Goal: Find specific page/section: Find specific page/section

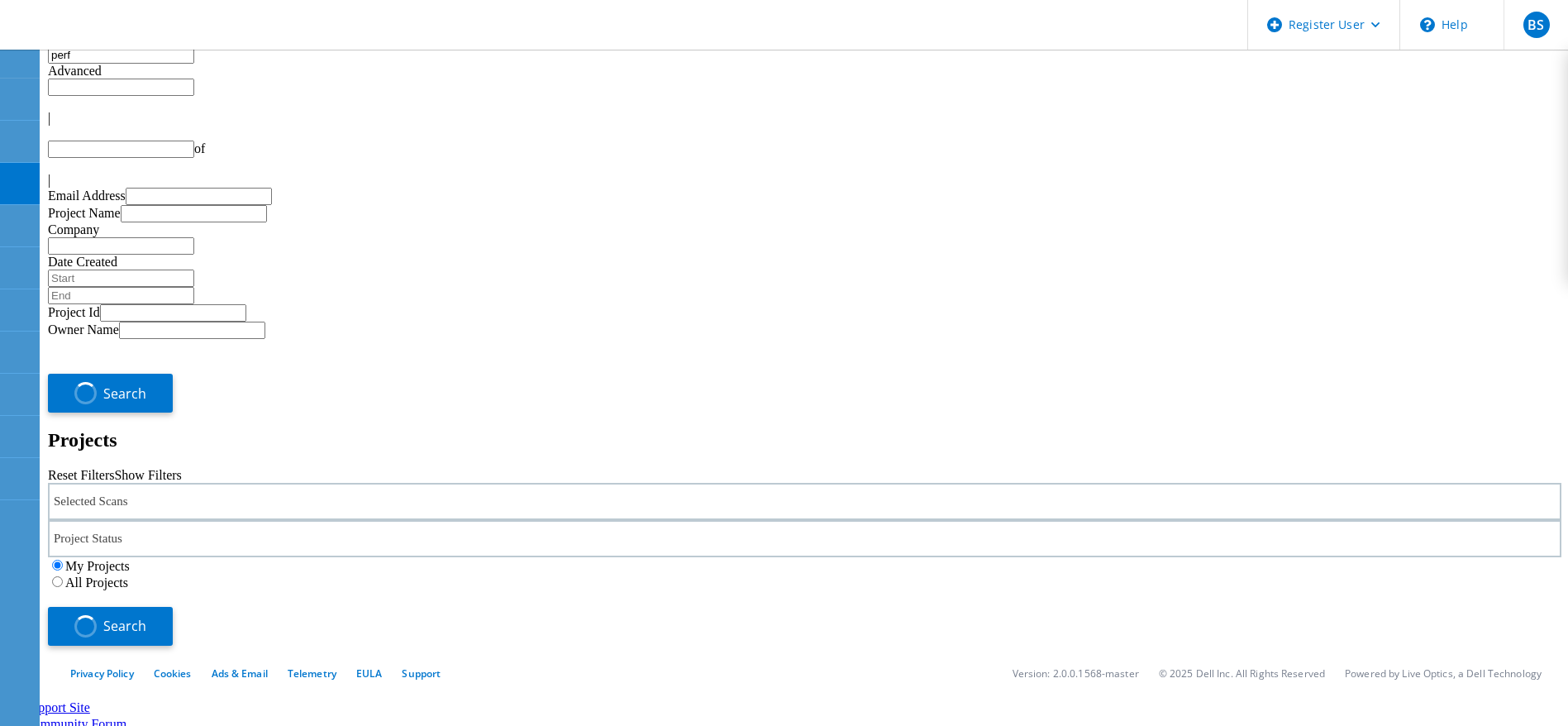
type input "1"
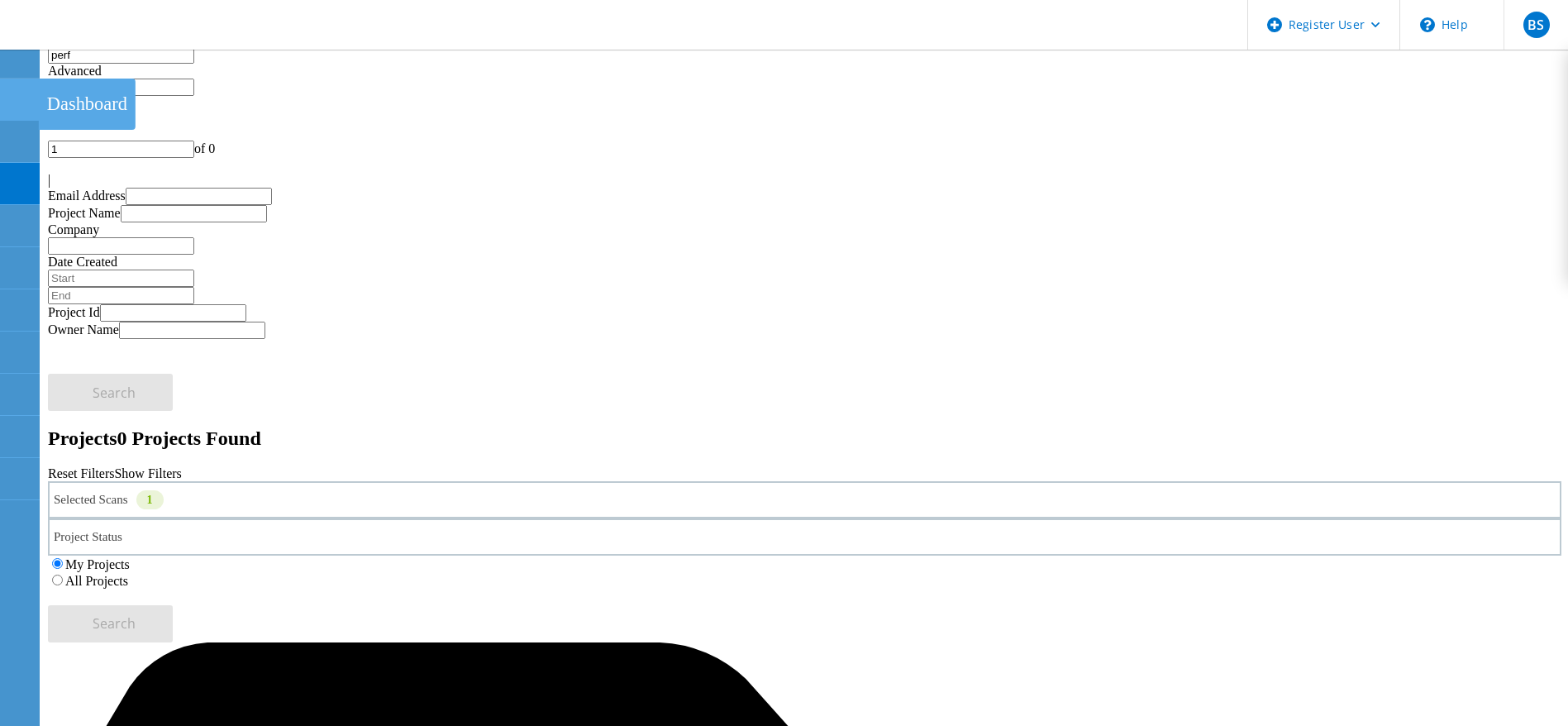
click at [22, 103] on div at bounding box center [19, 102] width 20 height 18
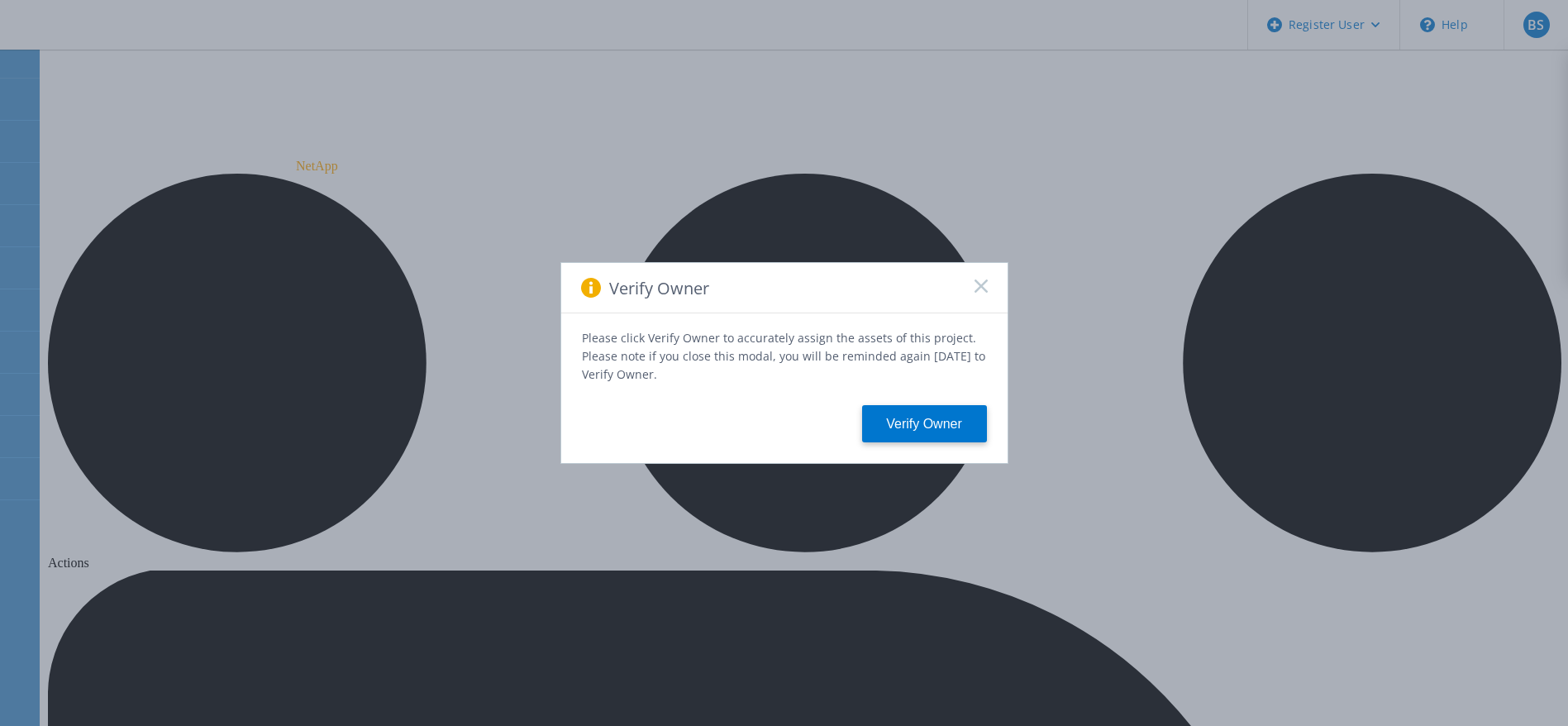
click at [987, 282] on div "Verify Owner" at bounding box center [784, 288] width 446 height 50
click at [987, 283] on div "Verify Owner" at bounding box center [784, 288] width 446 height 50
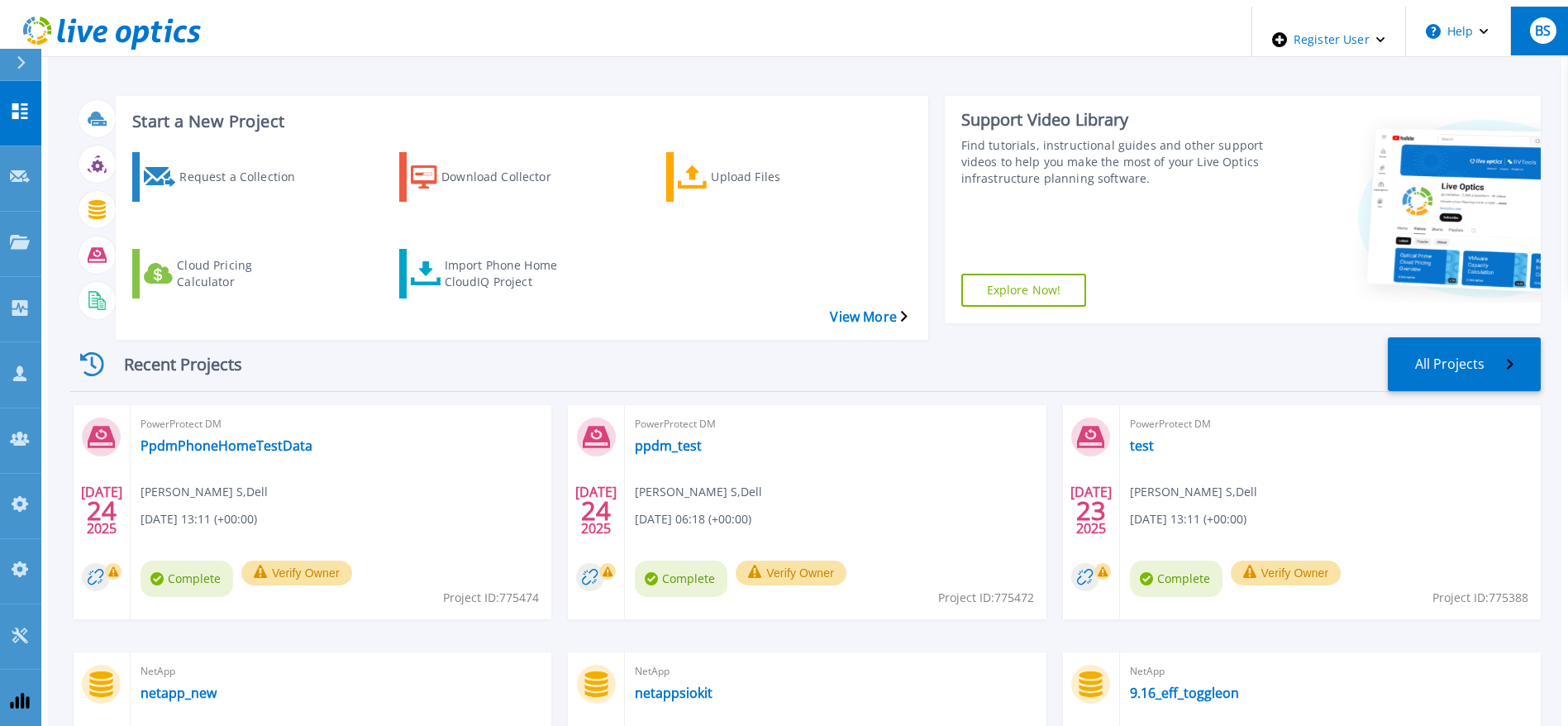
click at [1535, 25] on span "BS" at bounding box center [1542, 31] width 15 height 13
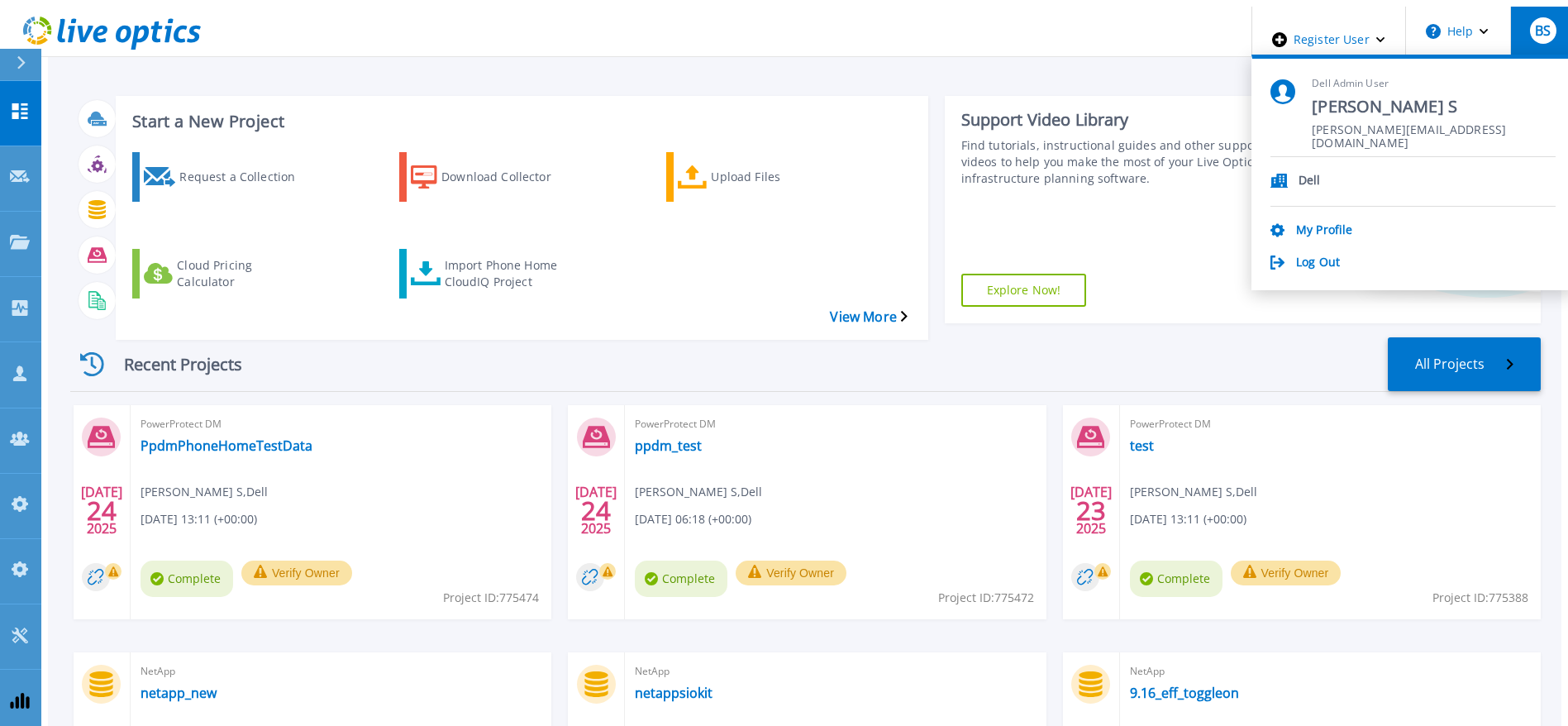
click at [1172, 337] on div "Recent Projects All Projects" at bounding box center [805, 364] width 1470 height 55
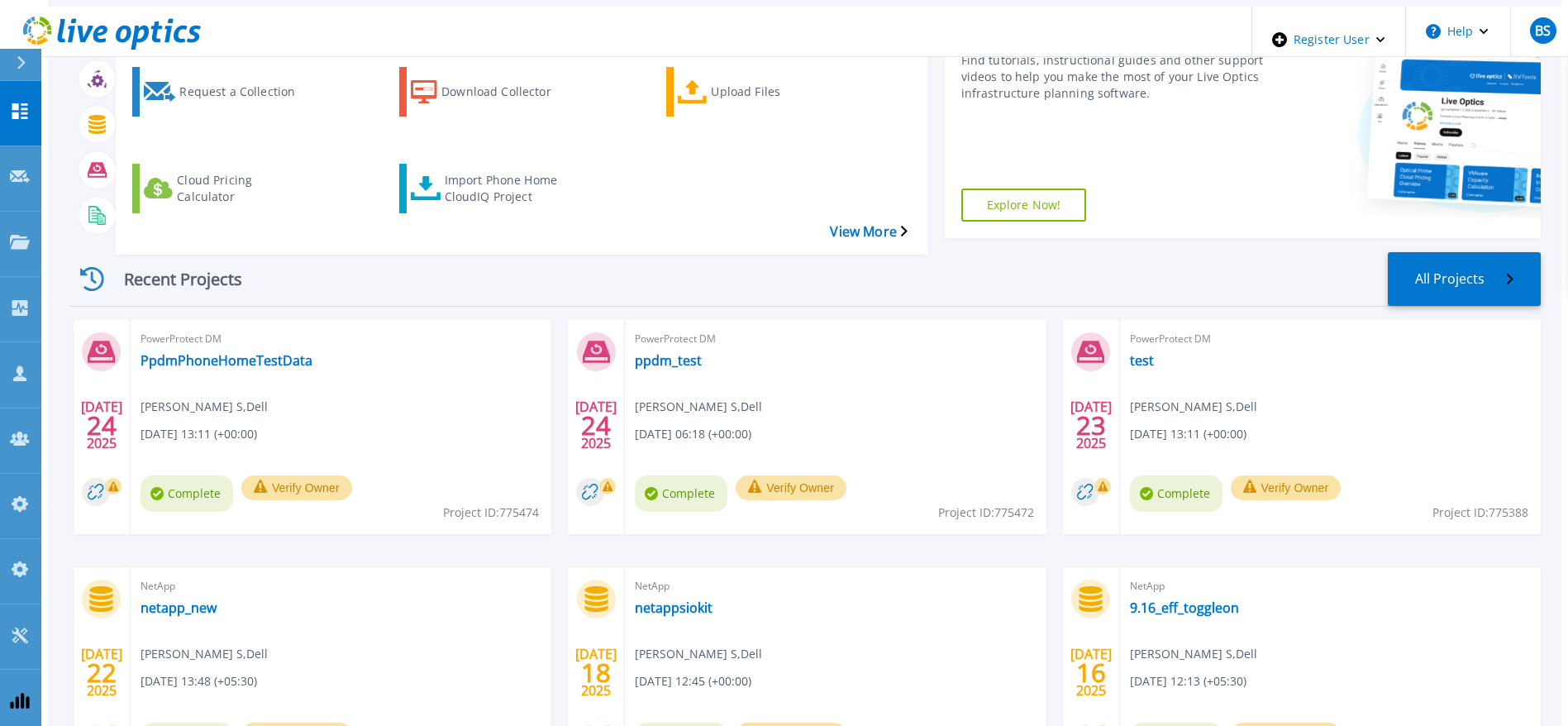
scroll to position [124, 0]
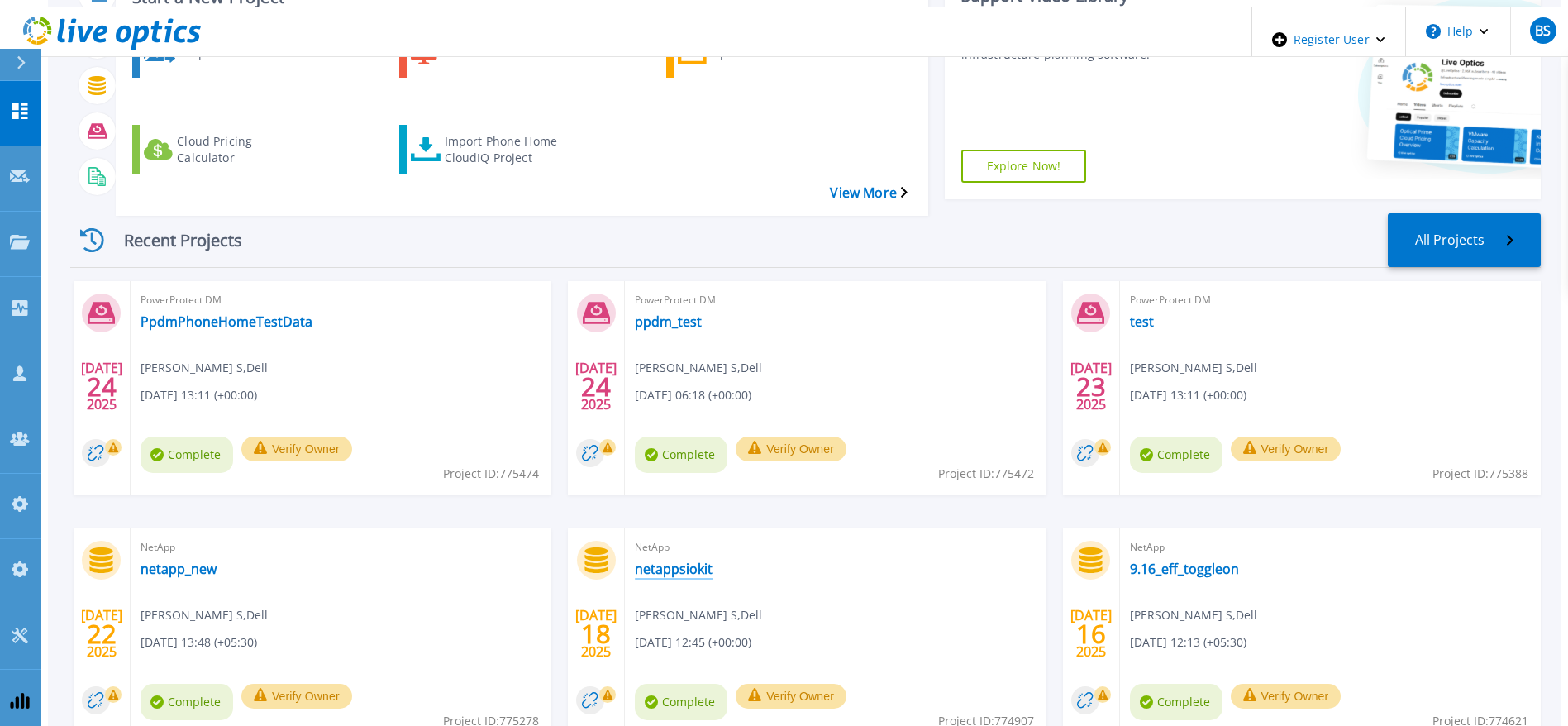
click at [686, 560] on link "netappsiokit" at bounding box center [673, 569] width 77 height 16
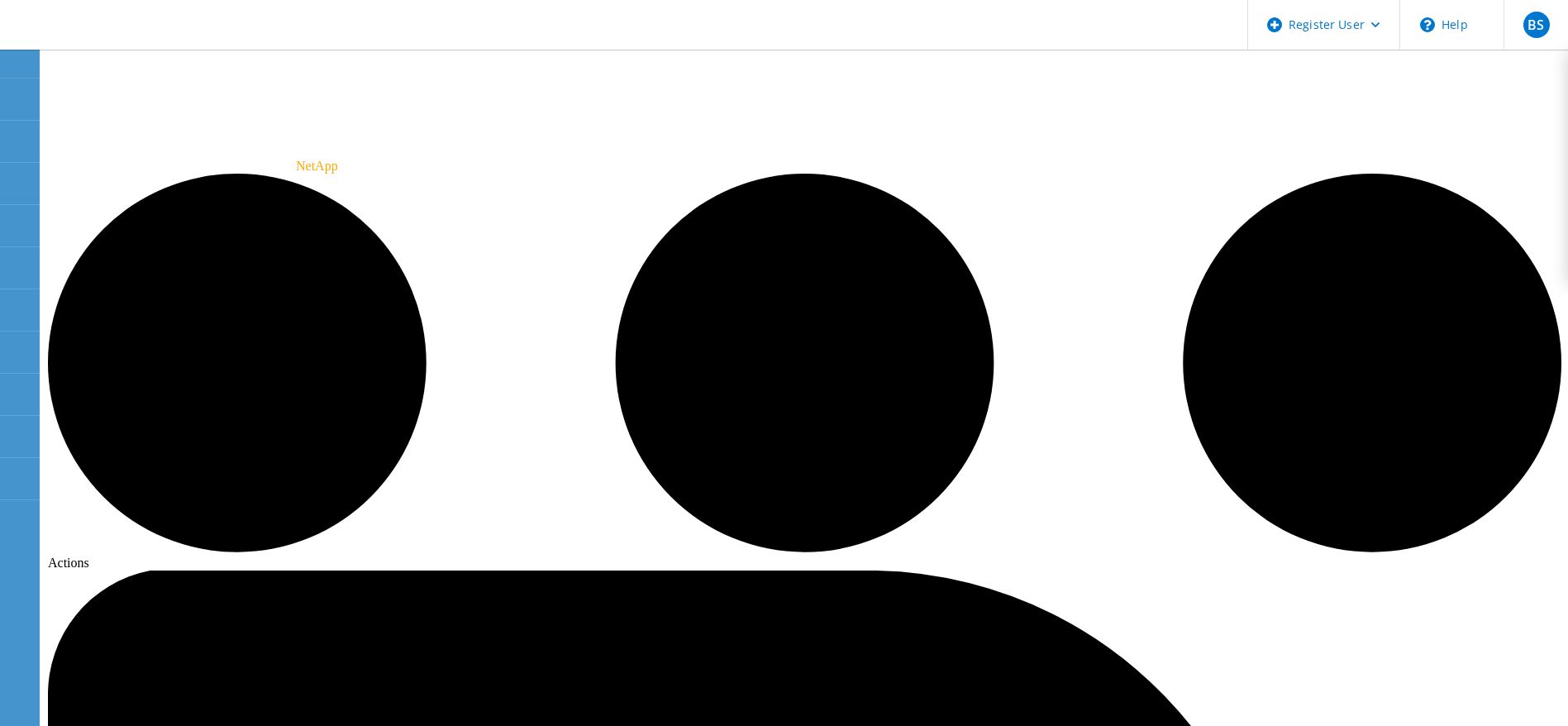
click at [665, 29] on header "Register User \n Help Explore Helpful Articles Contact Support BS Dell Admin Us…" at bounding box center [784, 24] width 1568 height 49
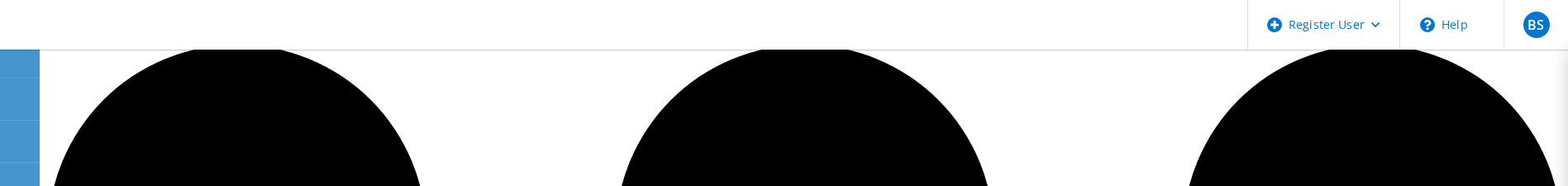
scroll to position [130, 0]
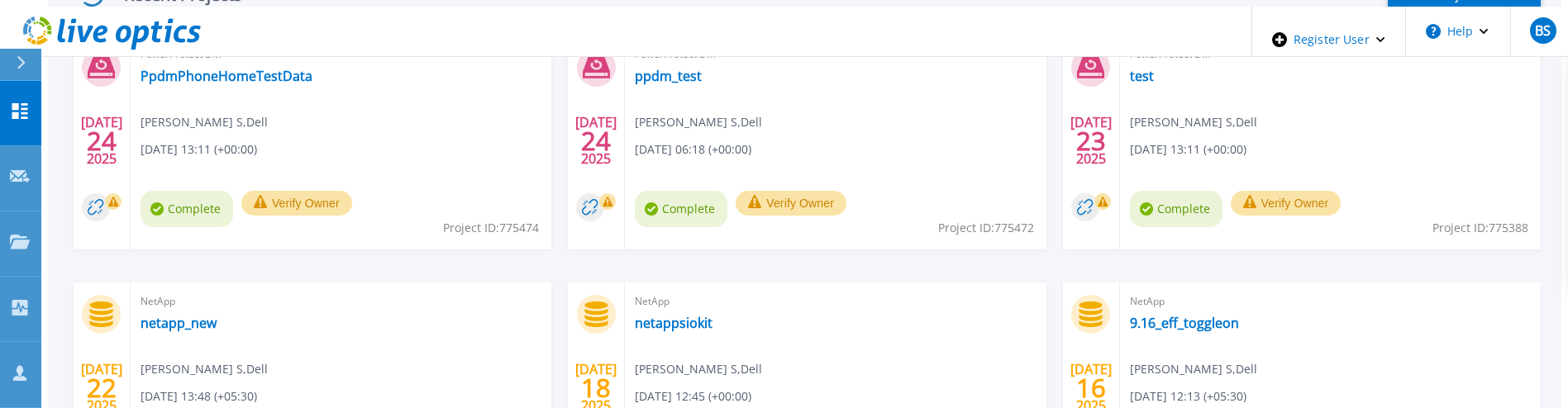
scroll to position [372, 0]
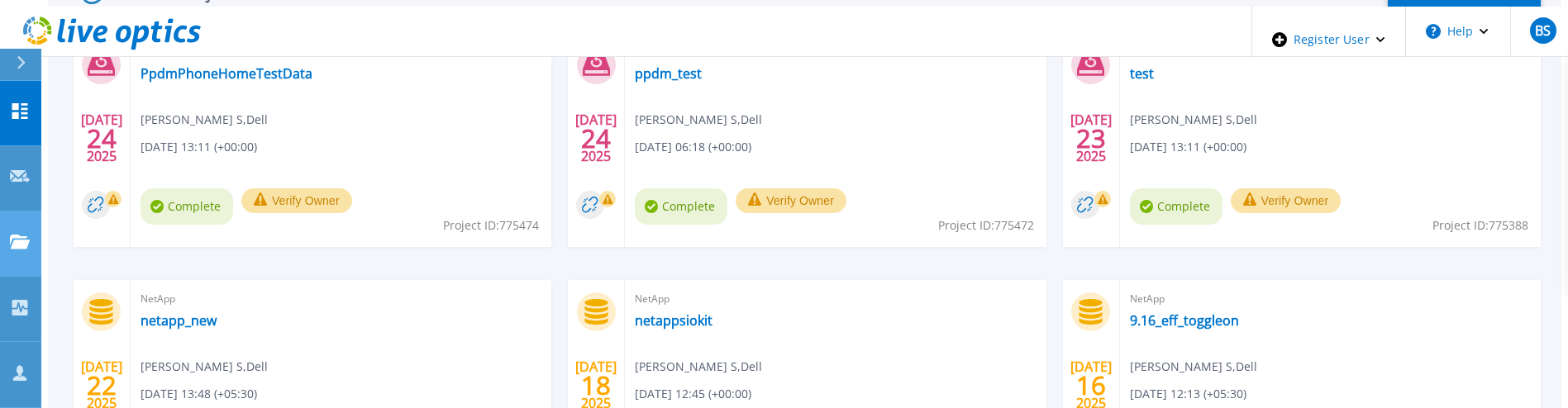
click at [16, 211] on link "Projects Projects" at bounding box center [21, 244] width 41 height 66
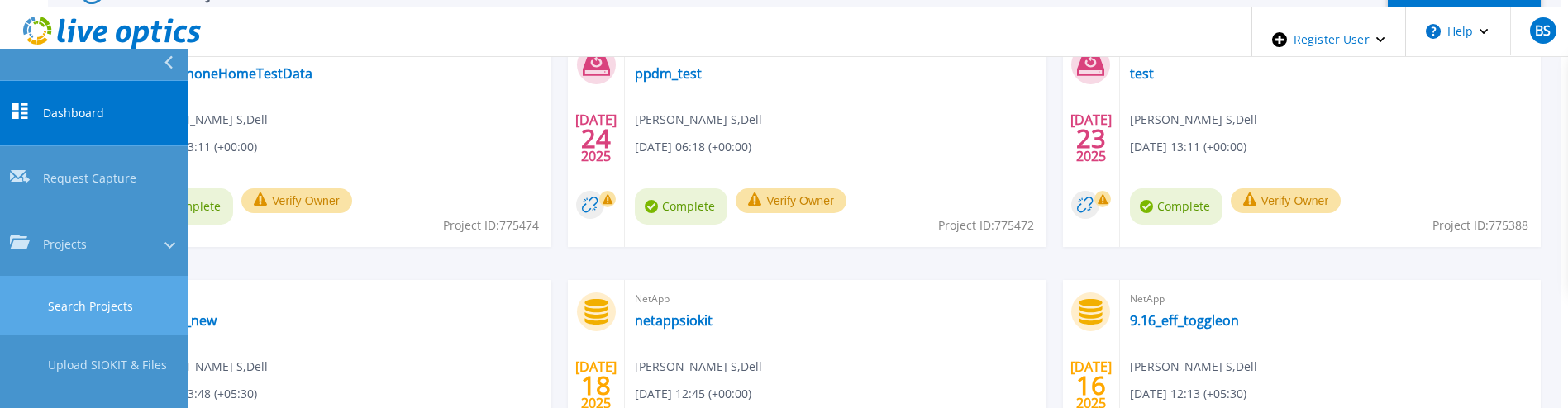
click at [26, 277] on link "Search Projects" at bounding box center [94, 306] width 189 height 58
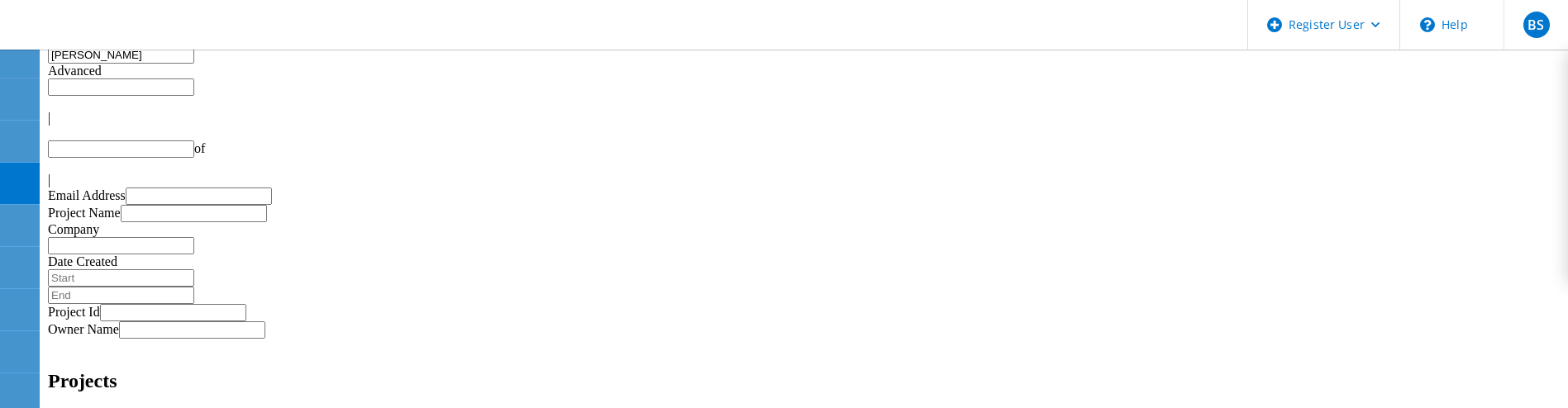
type input "1"
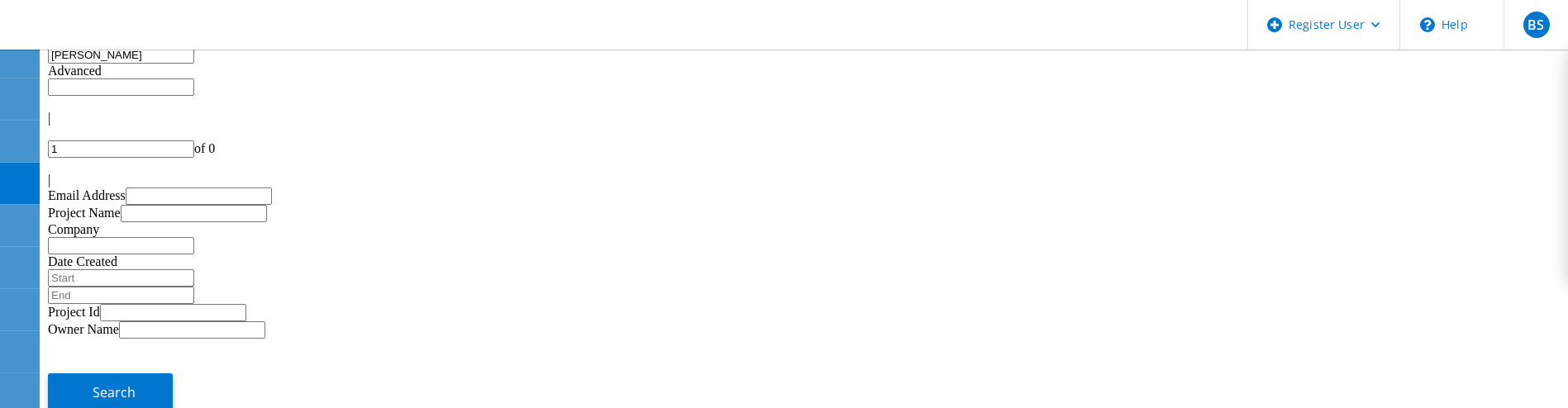
click at [194, 64] on input "menna" at bounding box center [120, 54] width 147 height 17
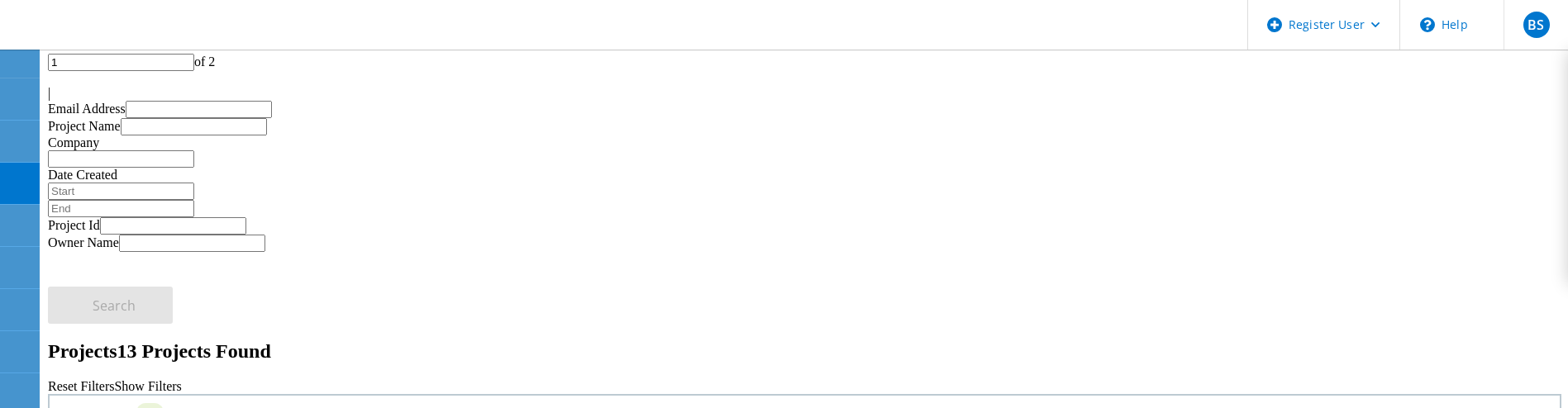
scroll to position [124, 0]
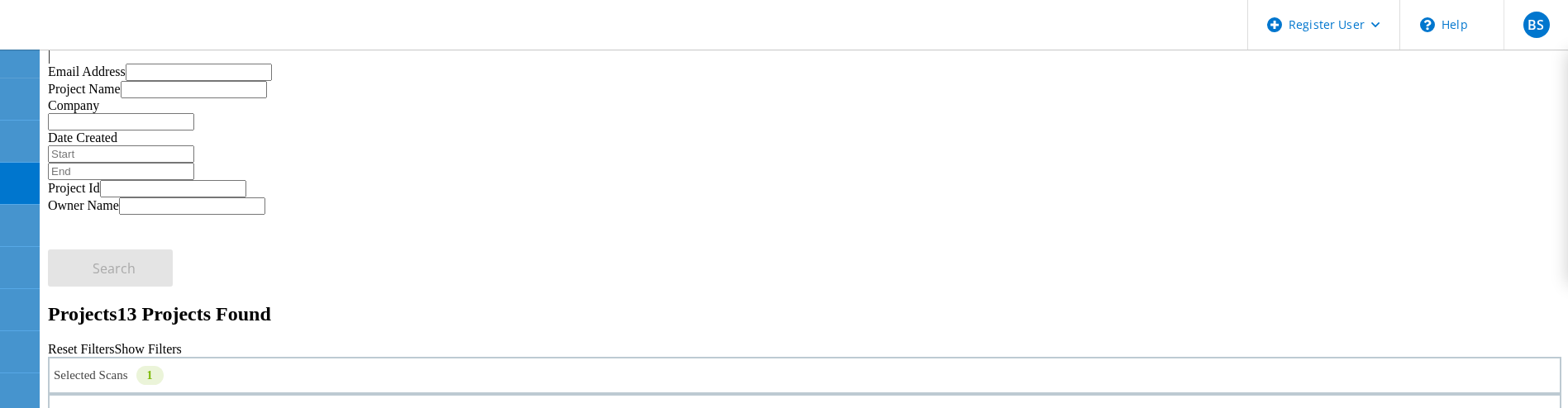
drag, startPoint x: 167, startPoint y: 75, endPoint x: 0, endPoint y: 73, distance: 167.0
type input "m"
type input "perf"
click at [13, 354] on icon at bounding box center [19, 351] width 20 height 15
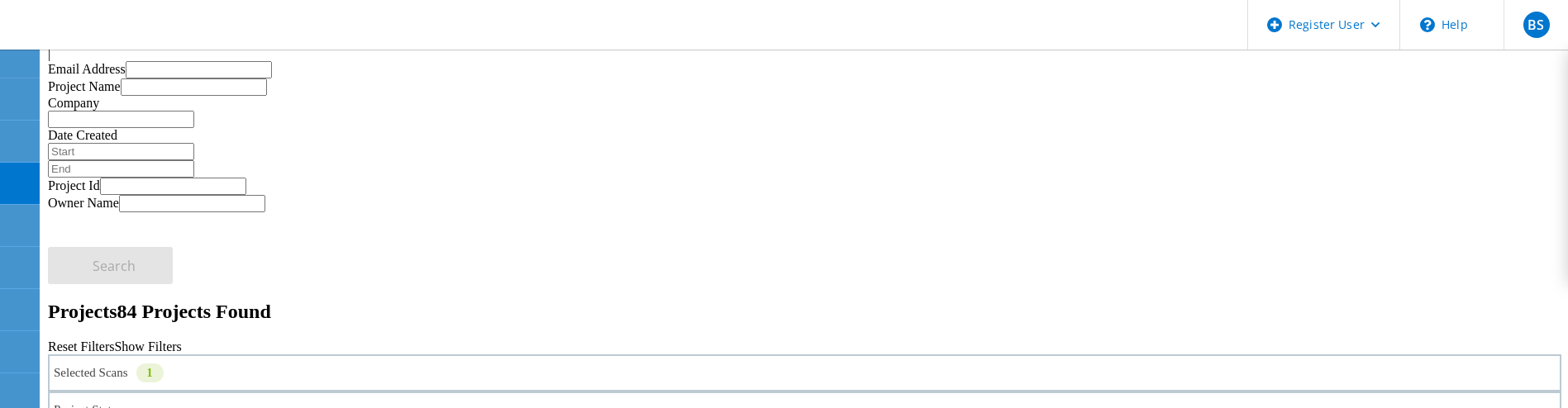
scroll to position [205, 0]
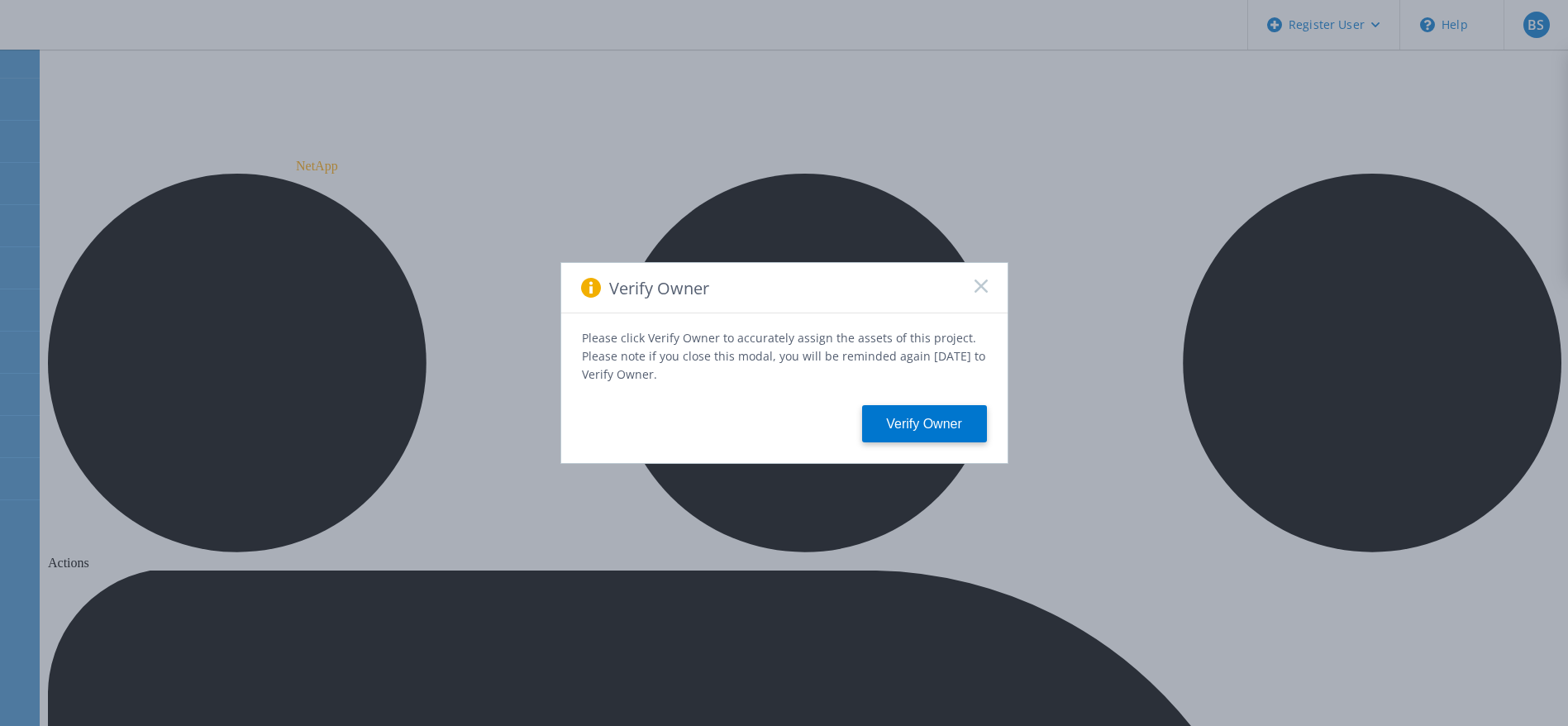
click at [980, 288] on rect at bounding box center [981, 286] width 14 height 14
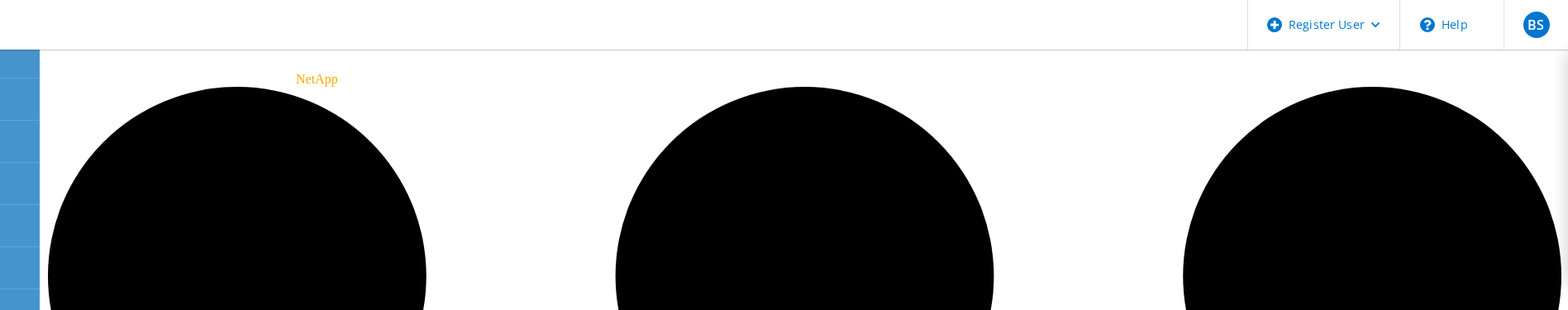
scroll to position [124, 0]
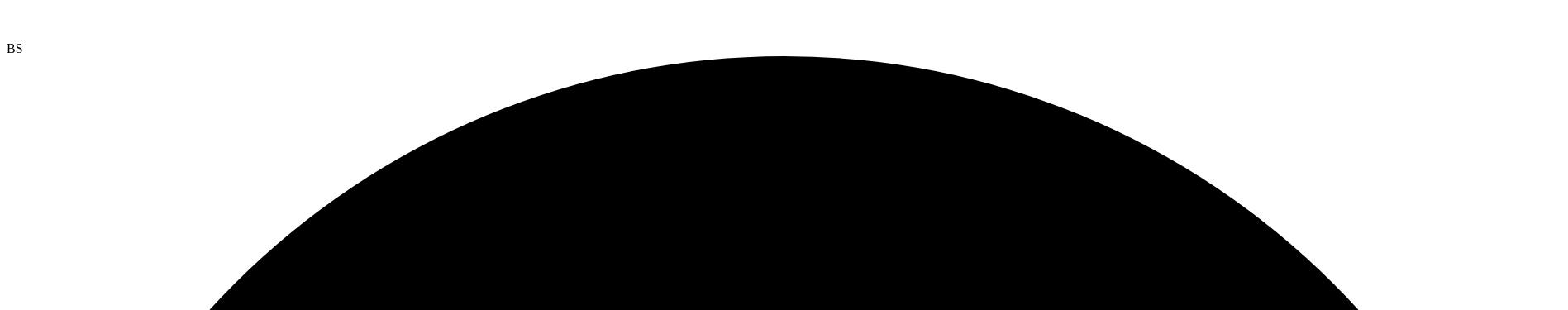
scroll to position [248, 0]
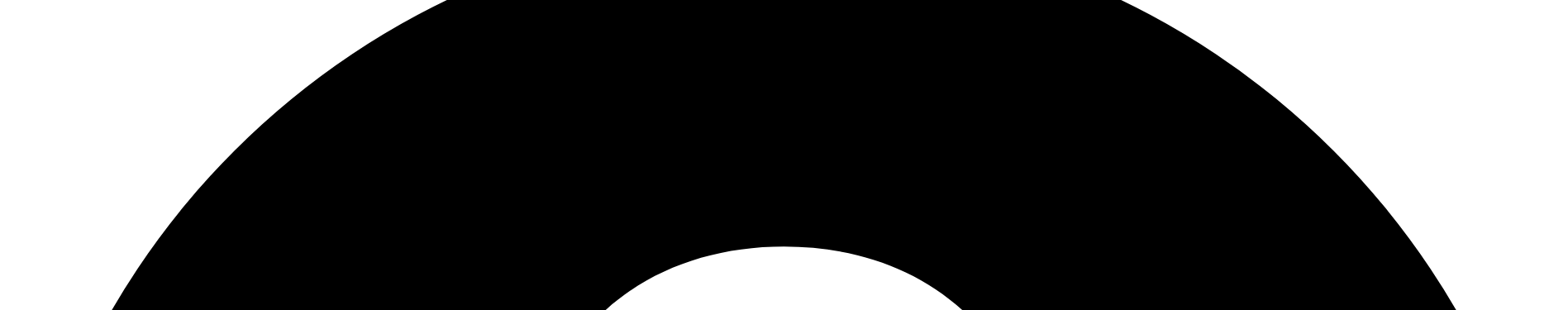
scroll to position [248, 0]
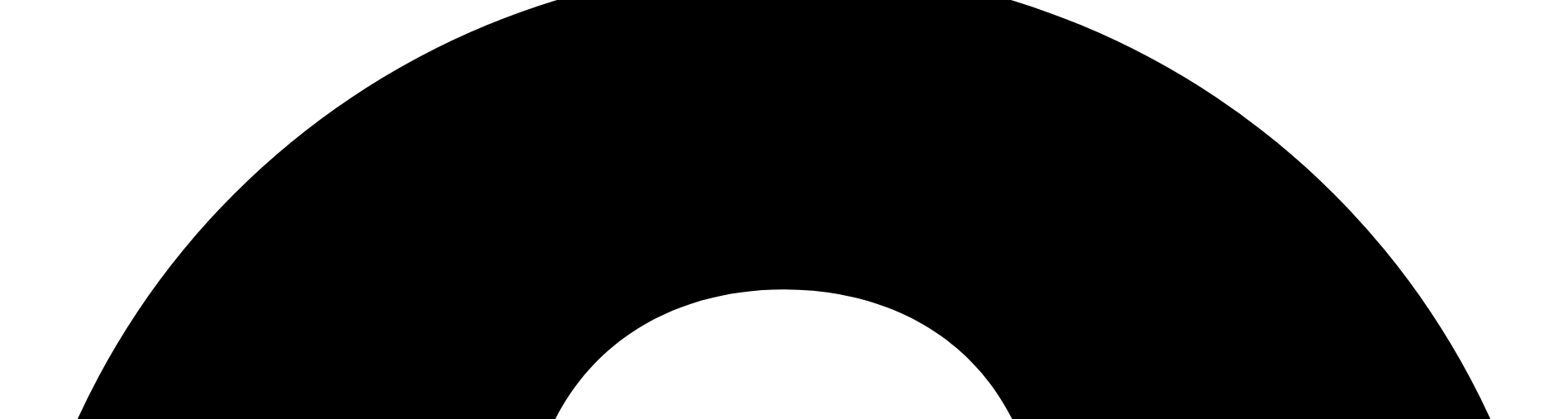
scroll to position [214, 0]
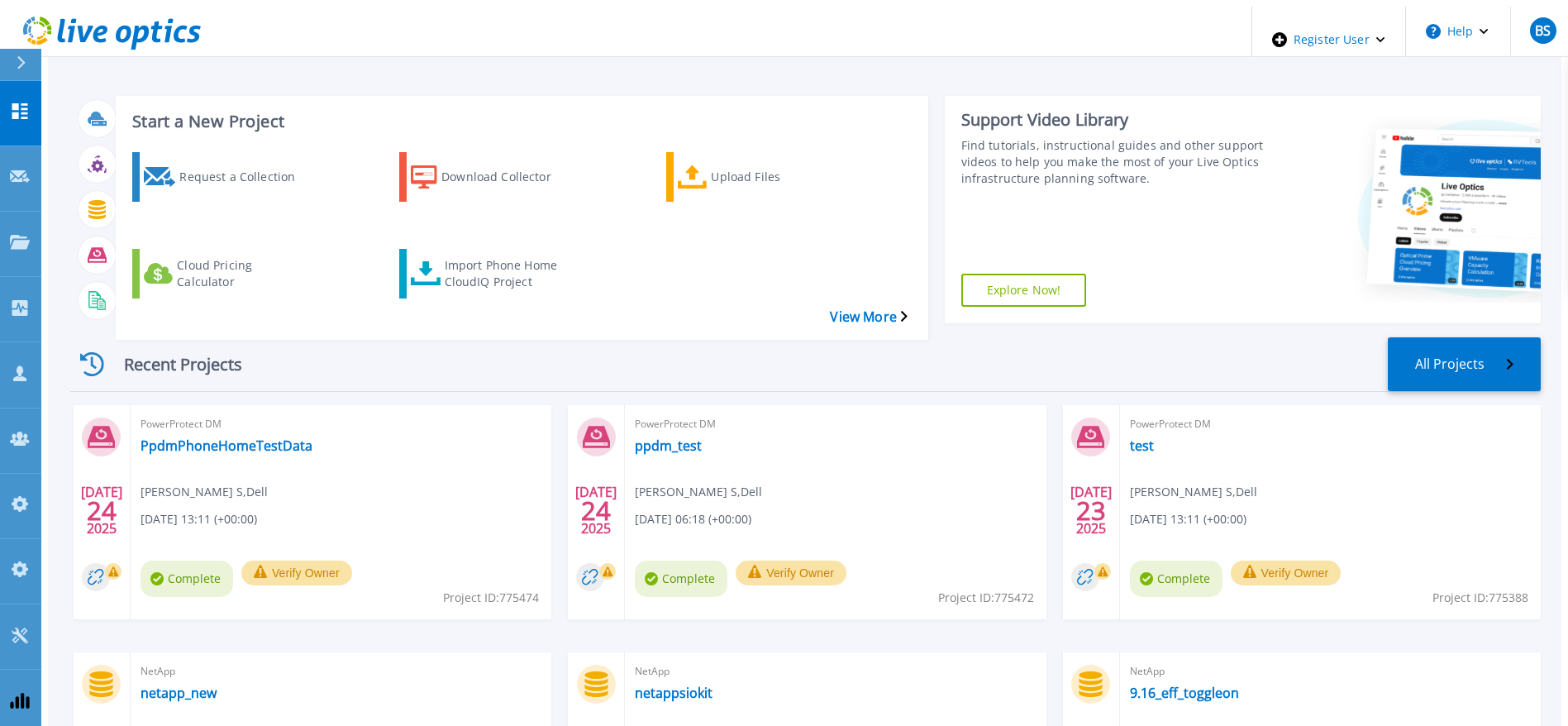
scroll to position [124, 0]
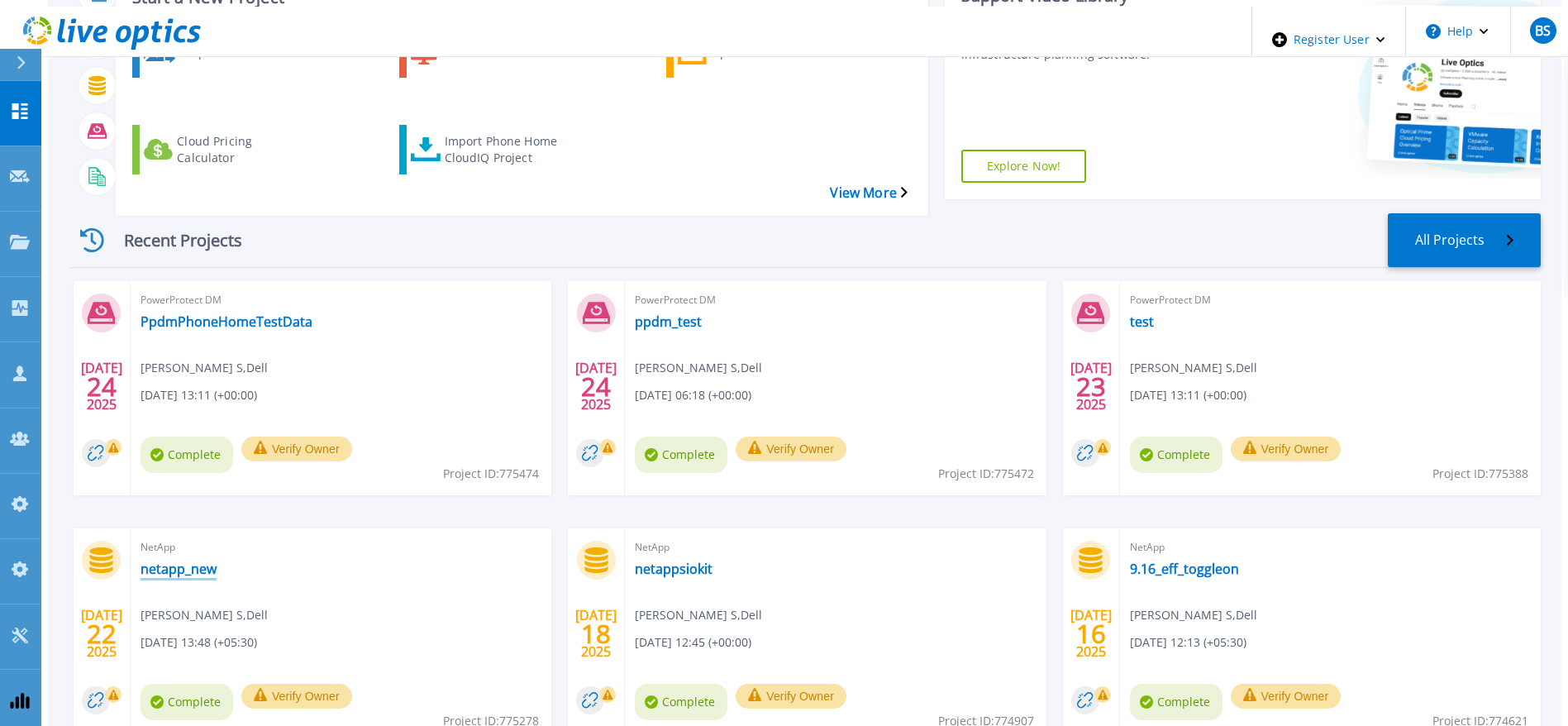
click at [185, 560] on link "netapp_new" at bounding box center [178, 569] width 76 height 16
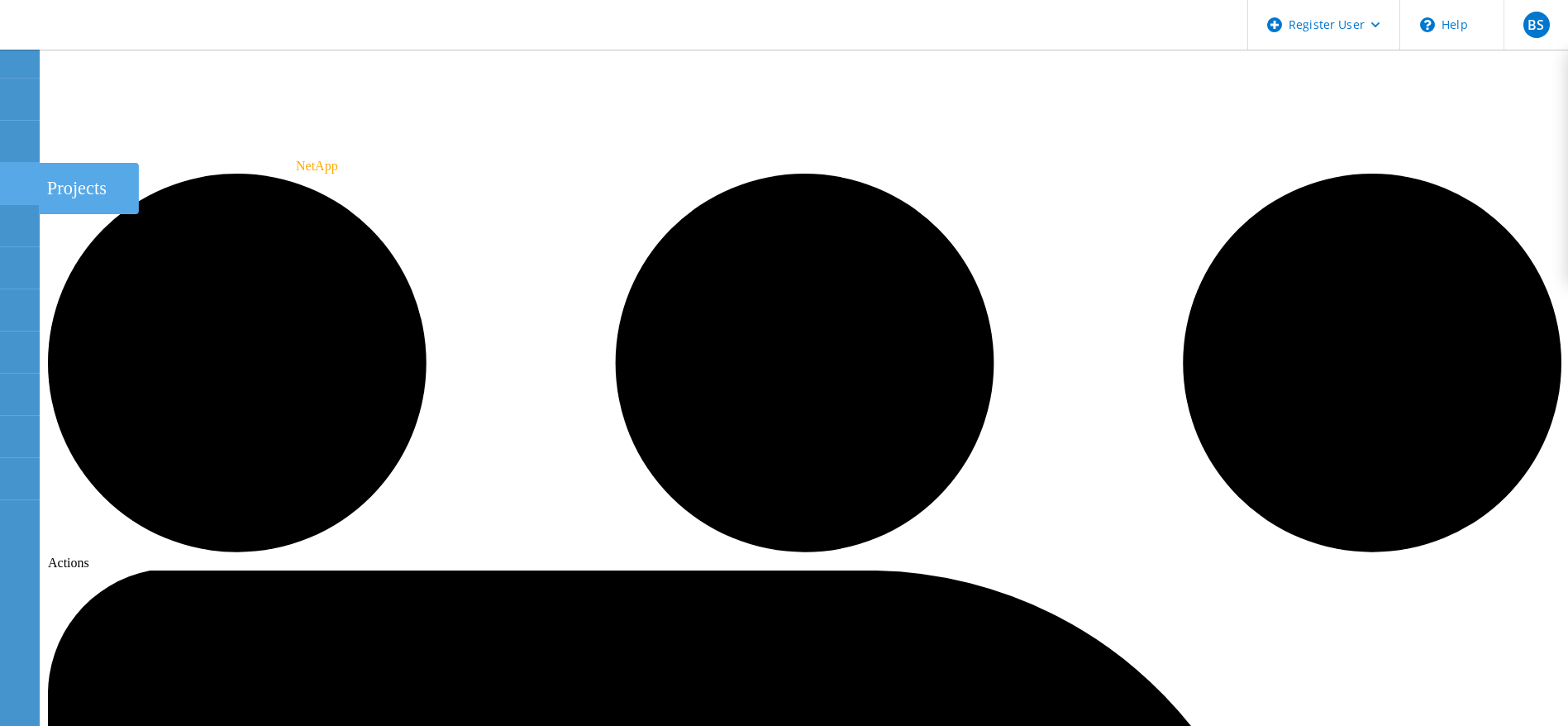
click at [11, 189] on div at bounding box center [19, 186] width 20 height 18
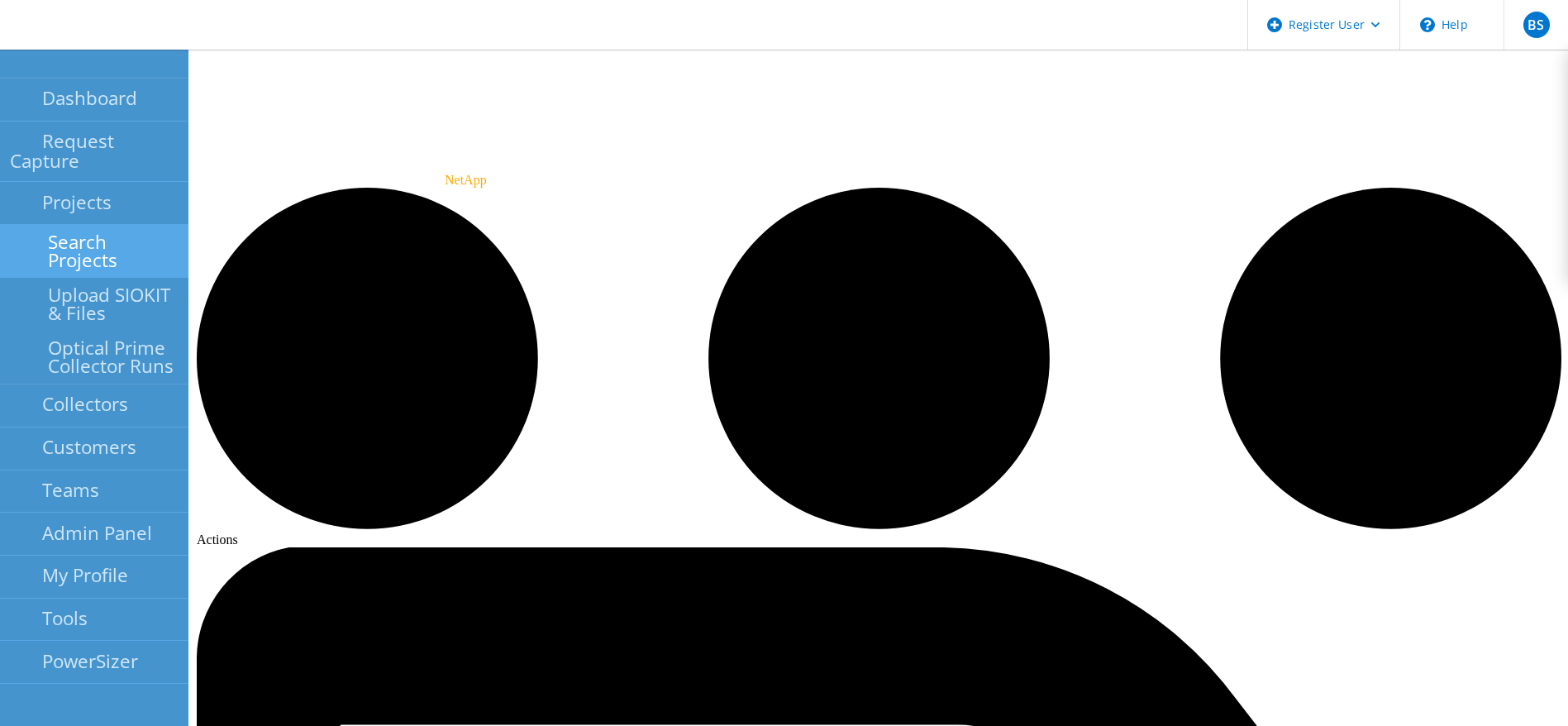
click at [19, 225] on link "Search Projects" at bounding box center [94, 251] width 189 height 53
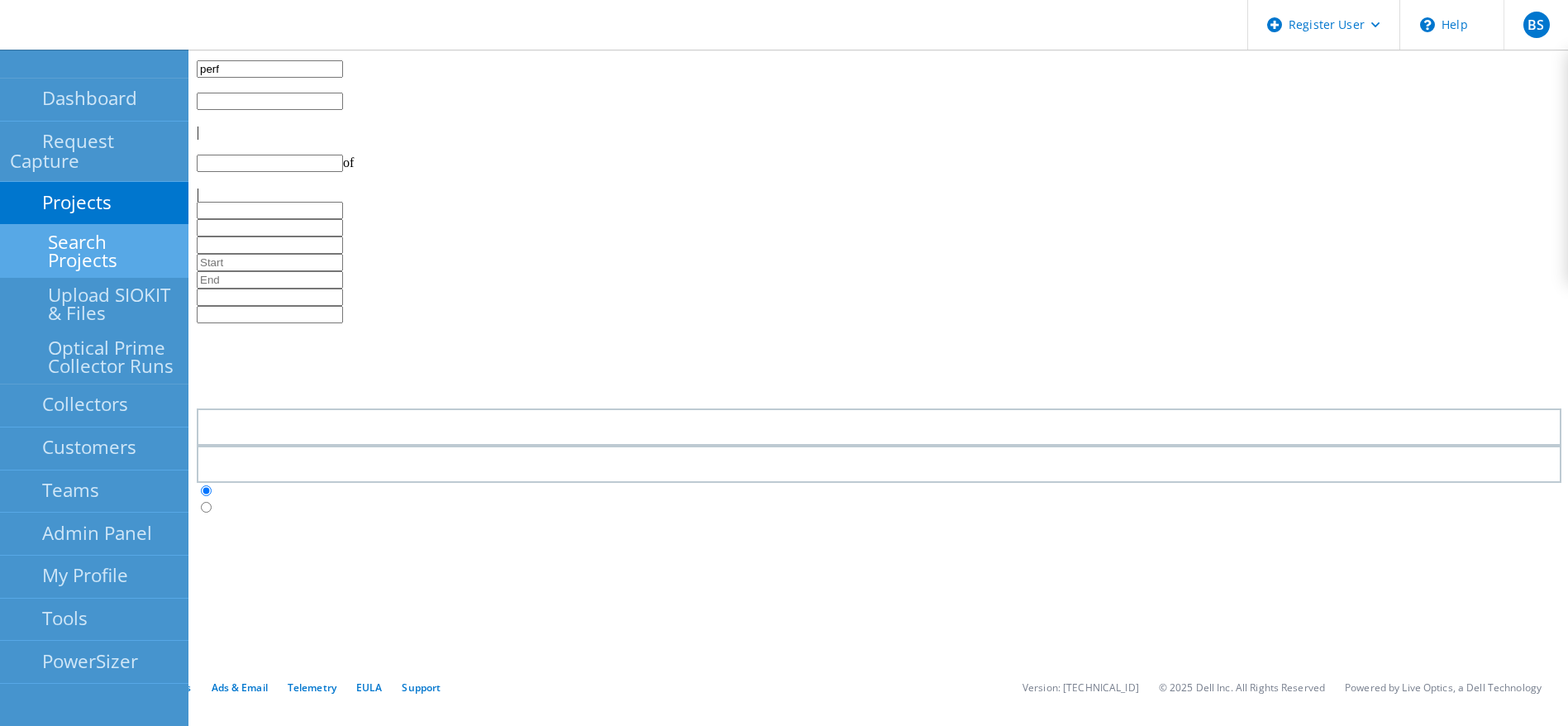
type input "1"
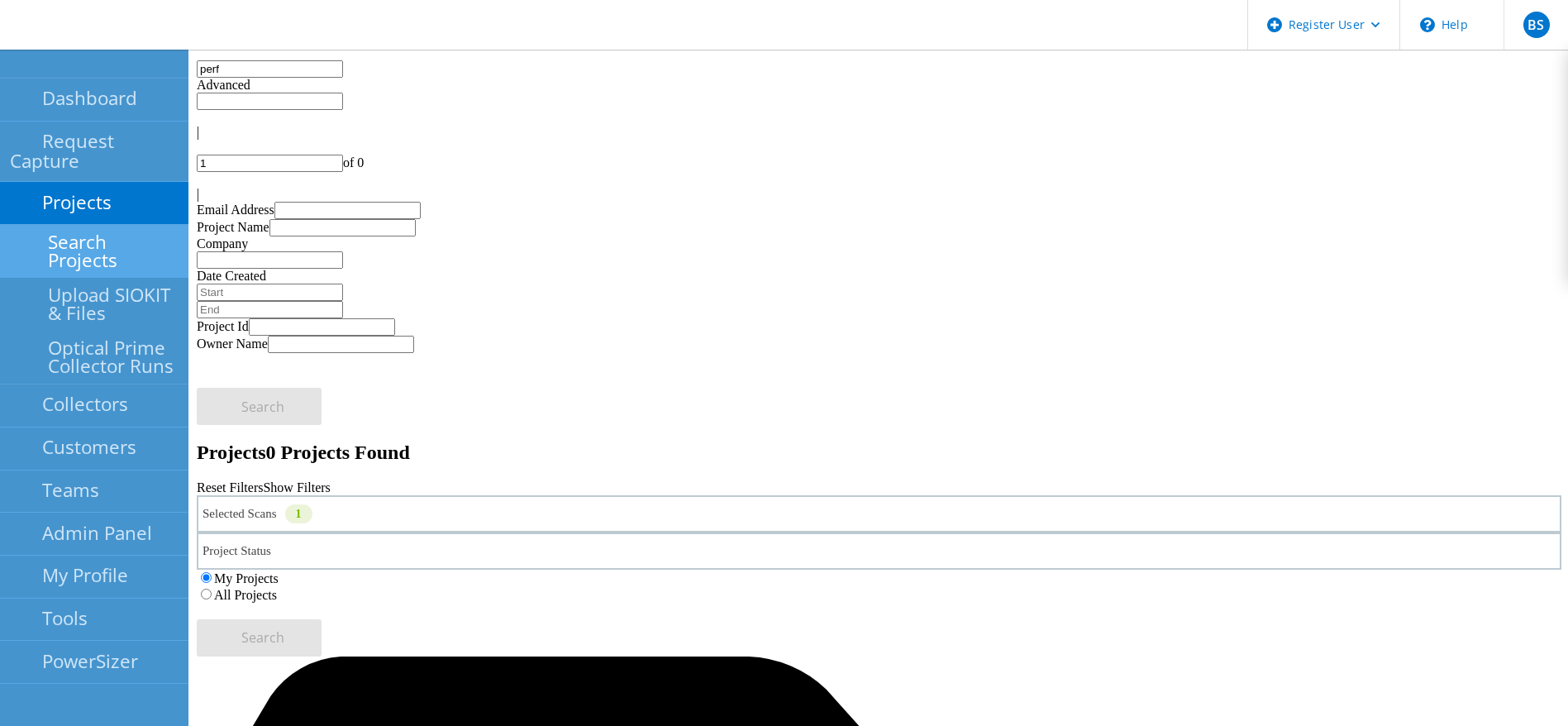
click at [277, 587] on label "All Projects" at bounding box center [245, 595] width 63 height 14
click at [211, 588] on input "All Projects" at bounding box center [206, 594] width 11 height 11
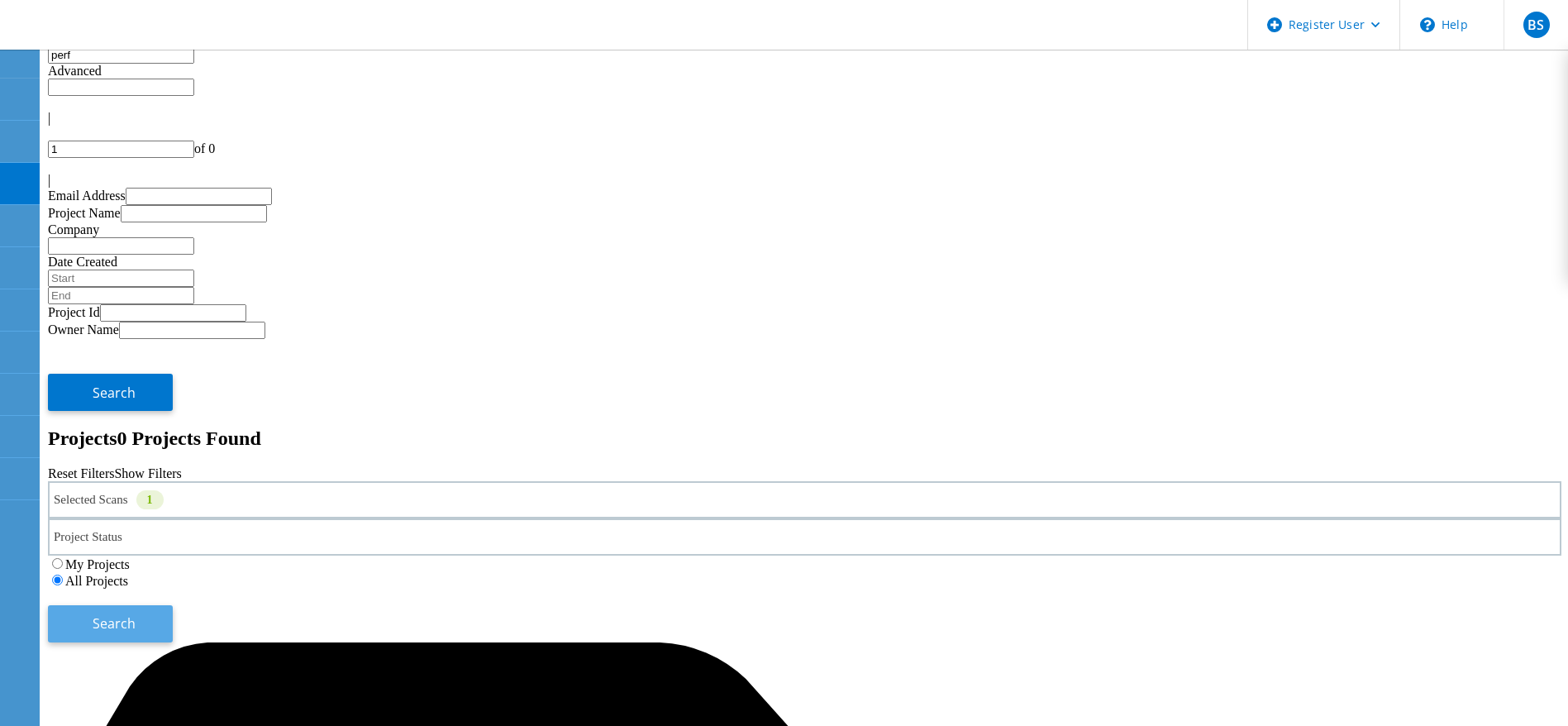
drag, startPoint x: 1293, startPoint y: 229, endPoint x: 1306, endPoint y: 229, distance: 13.0
click at [1303, 481] on div "Selected Scans 1 Project Status In Progress Complete Published Anonymous Archiv…" at bounding box center [804, 561] width 1513 height 161
click at [173, 605] on button "Search" at bounding box center [110, 623] width 125 height 37
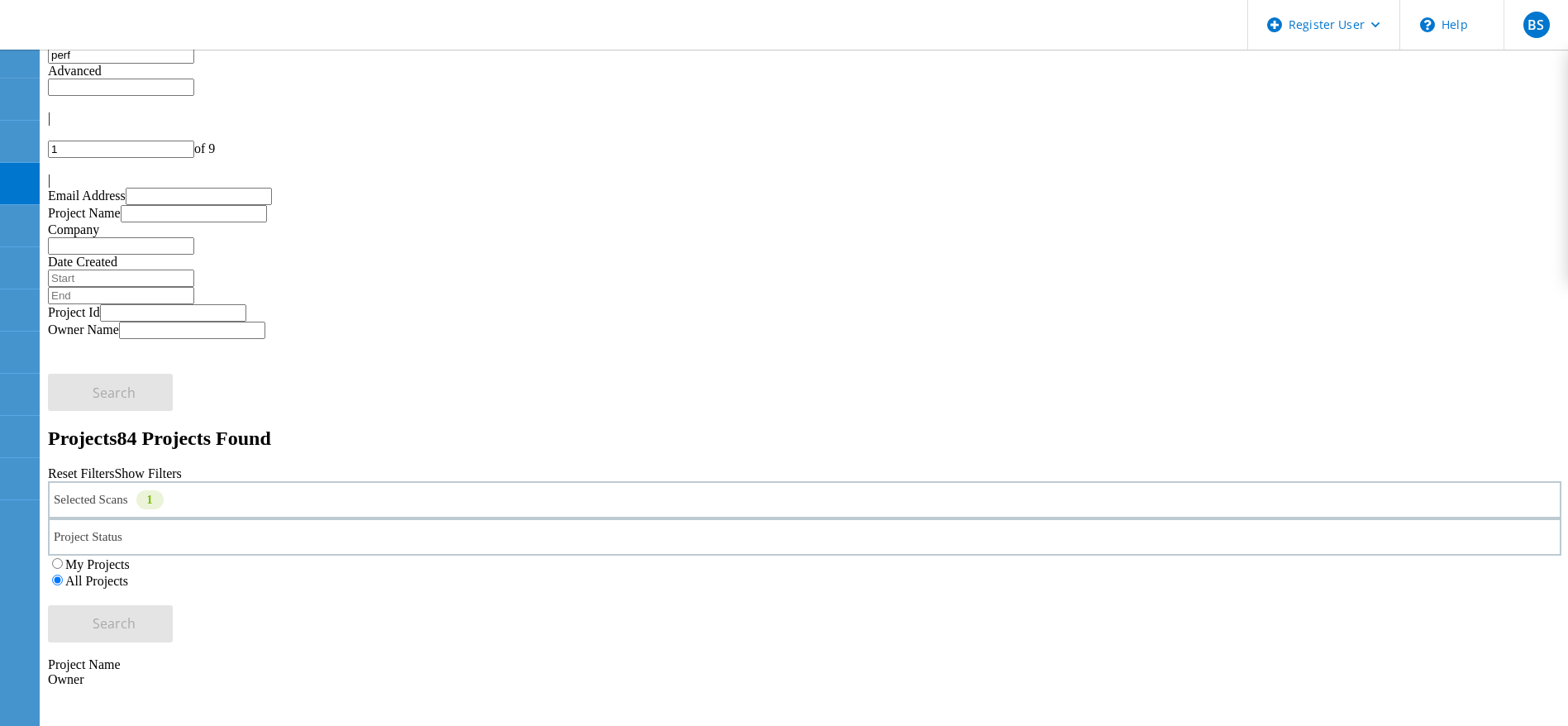
scroll to position [248, 0]
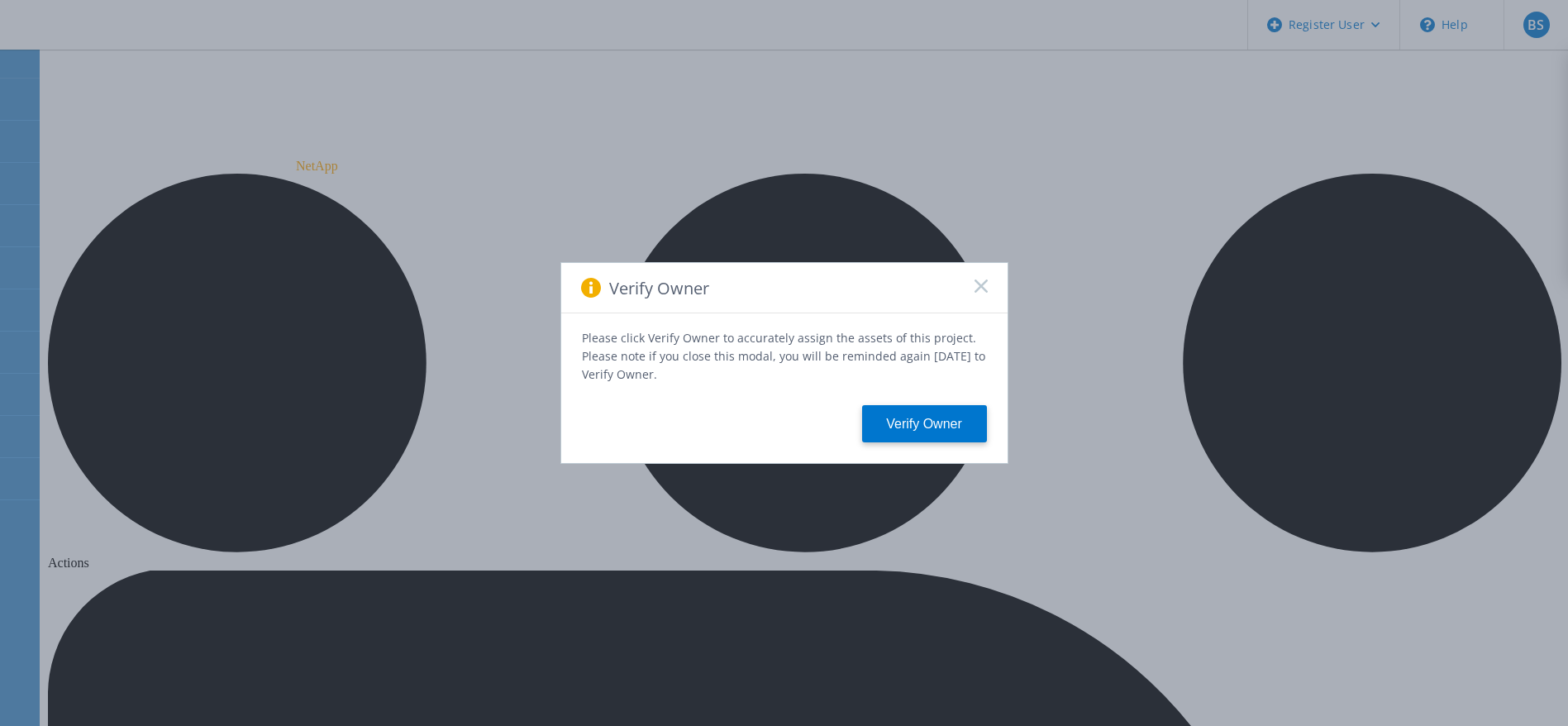
click at [980, 285] on icon at bounding box center [981, 286] width 13 height 13
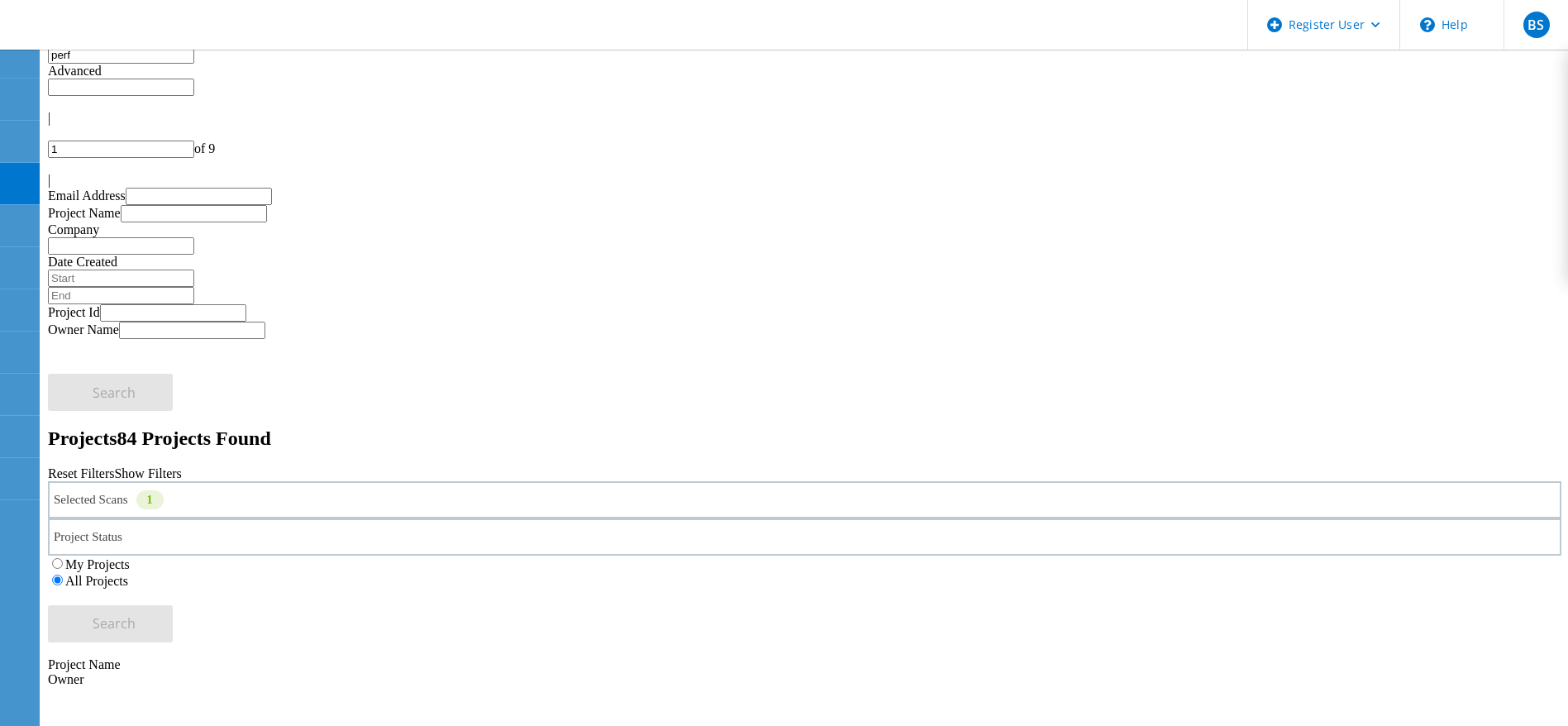
scroll to position [248, 0]
